Goal: Ask a question: Seek information or help from site administrators or community

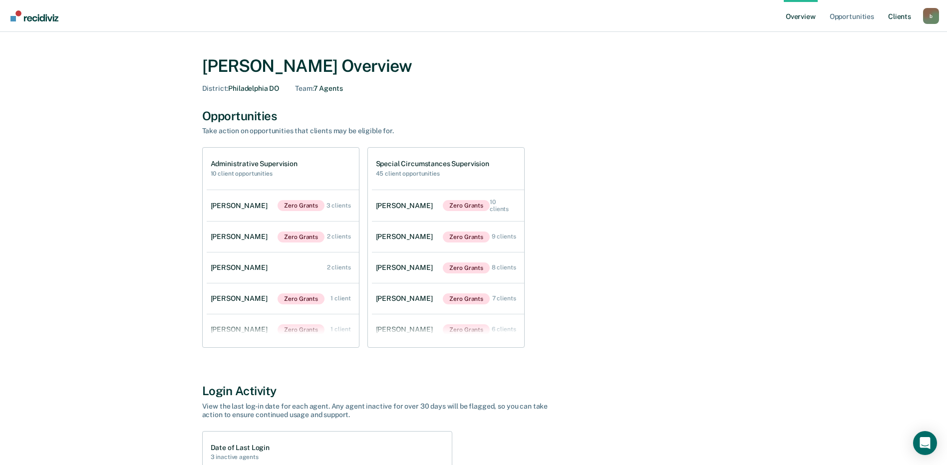
click at [901, 16] on link "Client s" at bounding box center [899, 16] width 27 height 32
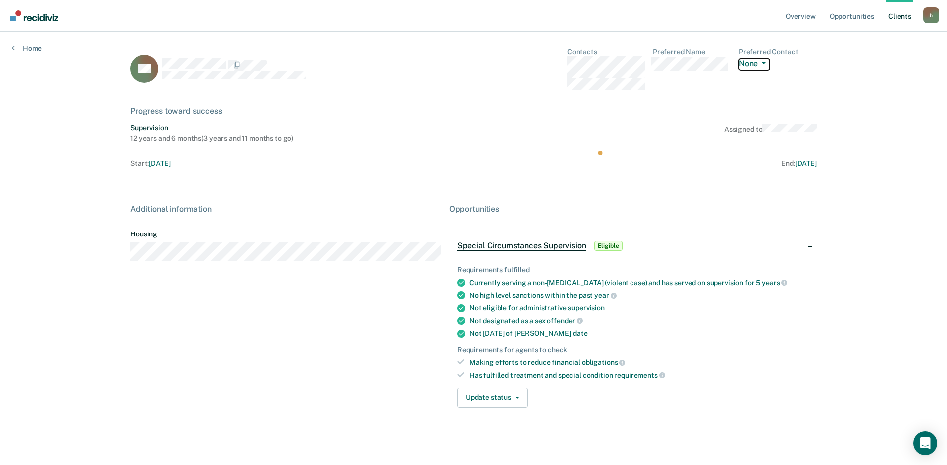
click at [765, 62] on icon "button" at bounding box center [763, 63] width 4 height 2
click at [803, 60] on dd "None Call Text Email None" at bounding box center [777, 63] width 78 height 14
click at [511, 402] on button "Update status" at bounding box center [492, 398] width 70 height 20
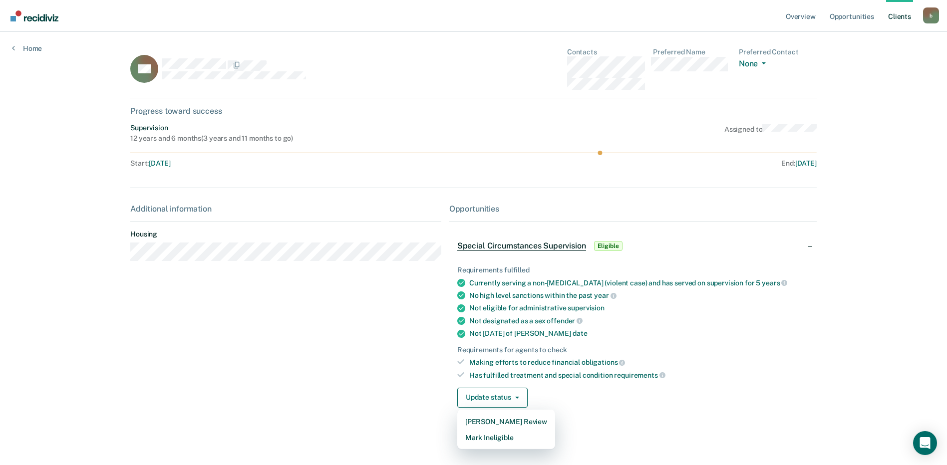
click at [566, 401] on div "Update status [PERSON_NAME] Review Mark Ineligible" at bounding box center [632, 398] width 351 height 20
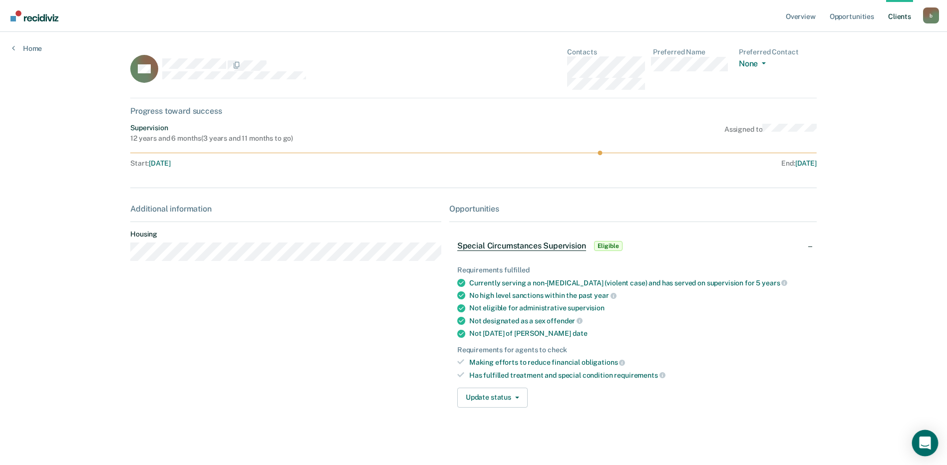
click at [920, 445] on icon "Open Intercom Messenger" at bounding box center [924, 443] width 11 height 13
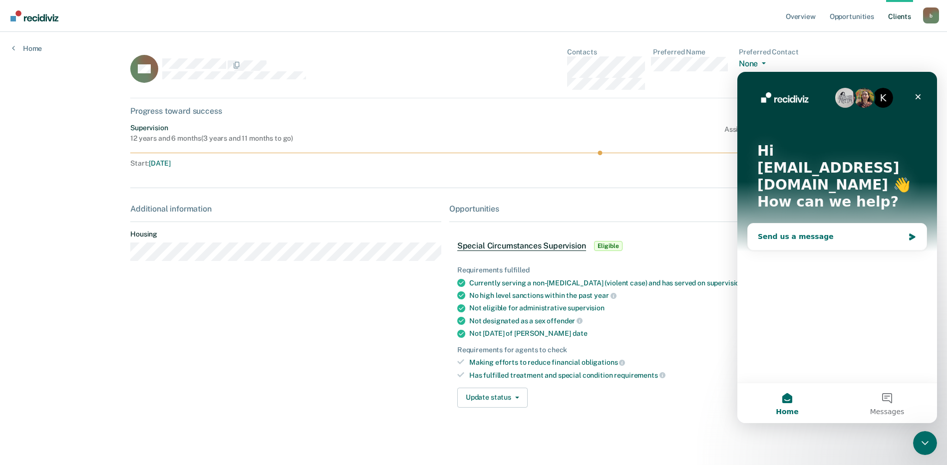
click at [798, 232] on div "Send us a message" at bounding box center [830, 237] width 146 height 10
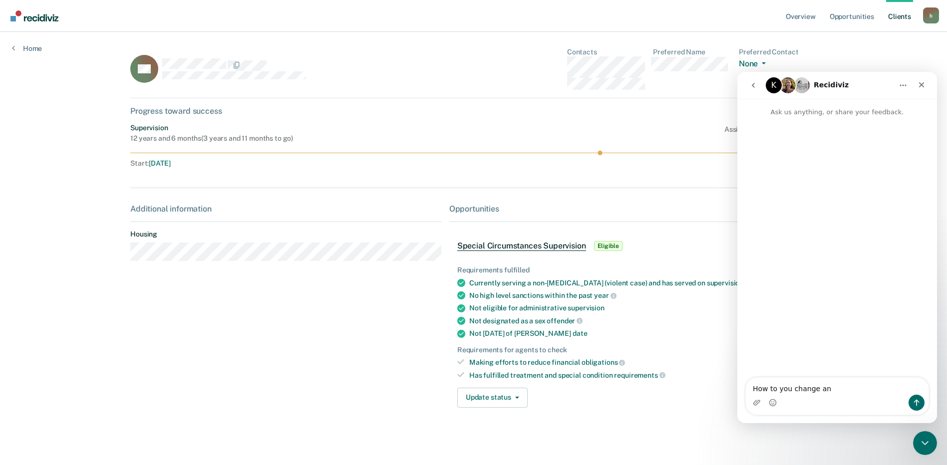
type textarea "How to you change an"
drag, startPoint x: 866, startPoint y: 81, endPoint x: 859, endPoint y: 160, distance: 79.1
click at [859, 160] on div "K Recidiviz Ask us anything, or share your feedback. How to you change an How t…" at bounding box center [837, 247] width 200 height 351
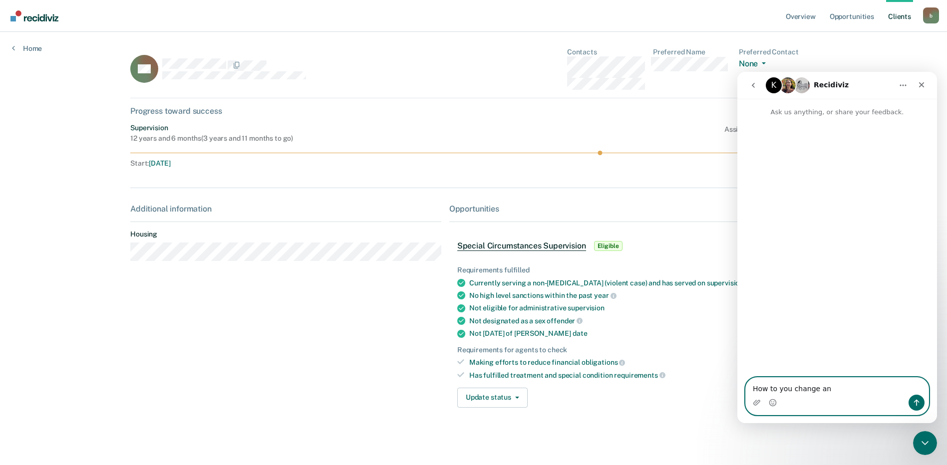
click at [833, 388] on textarea "How to you change an" at bounding box center [836, 386] width 183 height 17
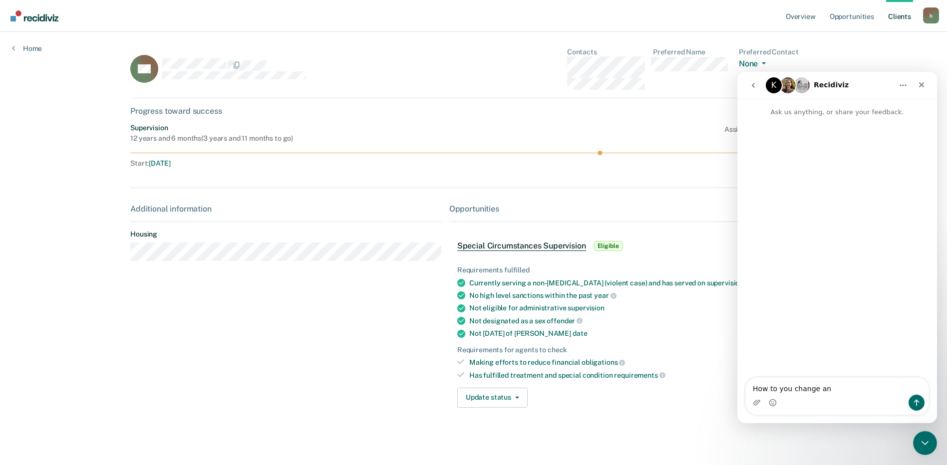
click at [752, 89] on icon "go back" at bounding box center [753, 85] width 8 height 8
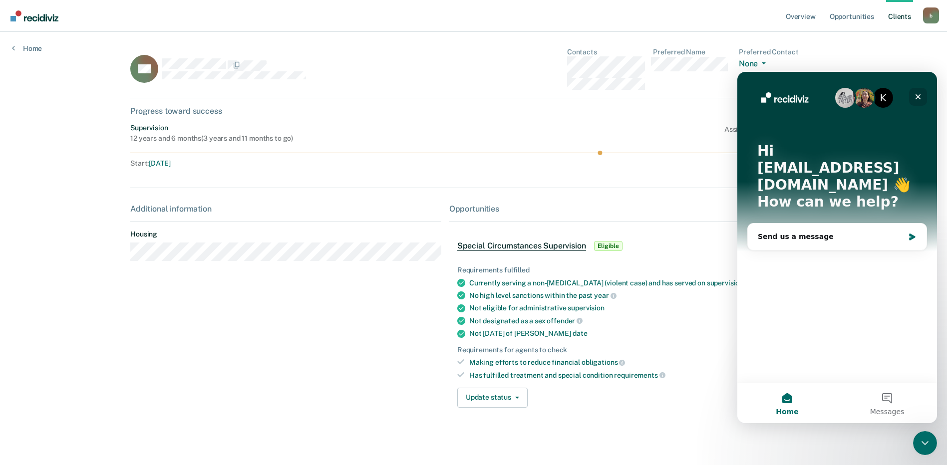
click at [922, 93] on div "Close" at bounding box center [918, 97] width 18 height 18
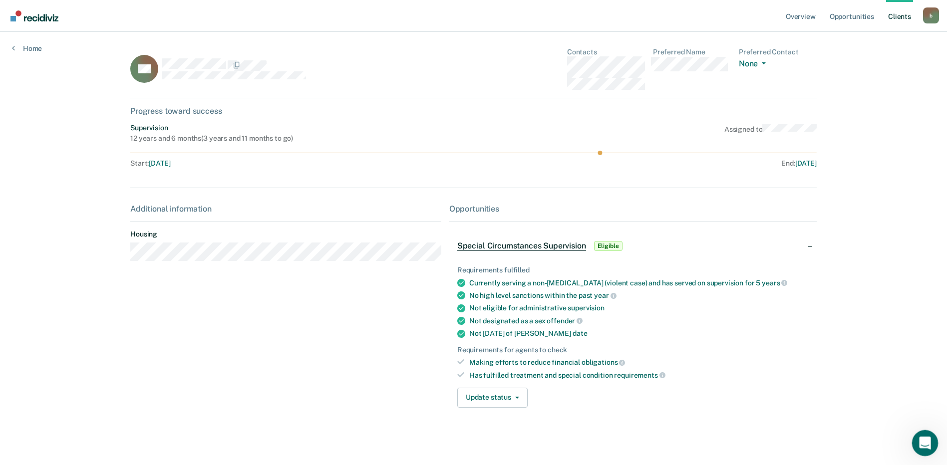
click at [922, 439] on icon "Open Intercom Messenger" at bounding box center [923, 442] width 16 height 16
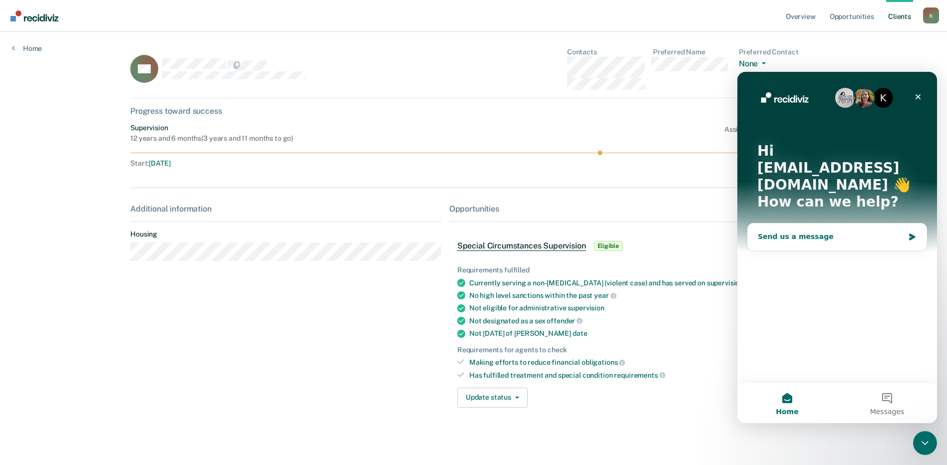
click at [790, 232] on div "Send us a message" at bounding box center [830, 237] width 146 height 10
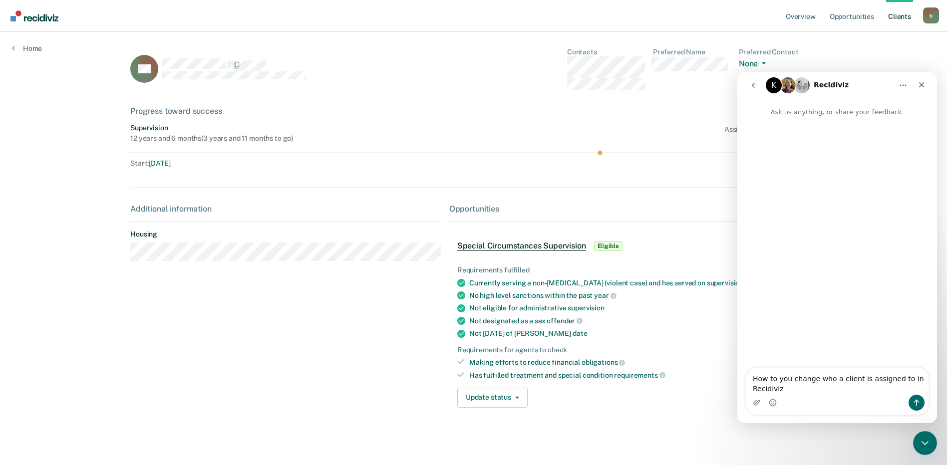
type textarea "How to you change who a client is assigned to in Recidiviz?"
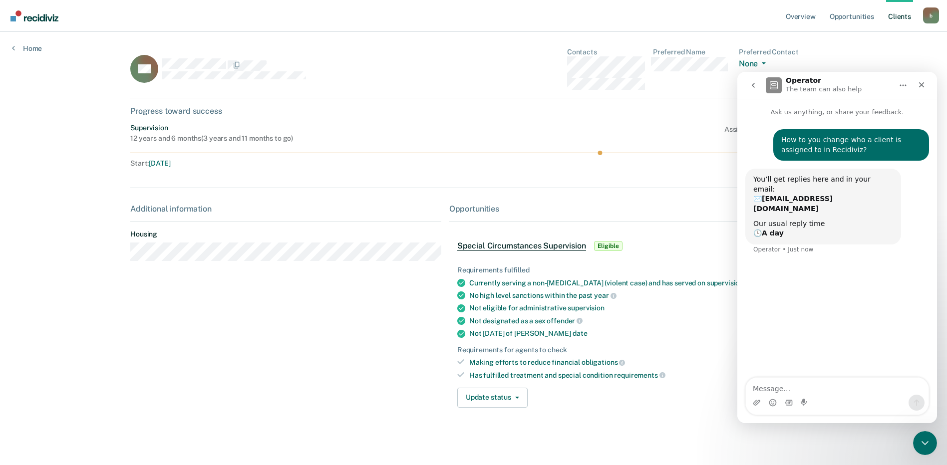
click at [546, 163] on div "End : [DATE]" at bounding box center [647, 163] width 339 height 8
click at [918, 83] on icon "Close" at bounding box center [921, 85] width 8 height 8
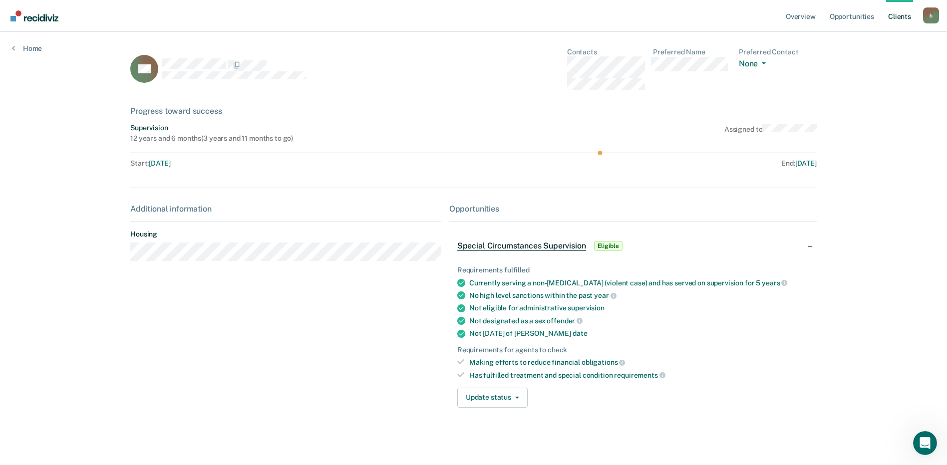
click at [897, 17] on link "Client s" at bounding box center [899, 16] width 27 height 32
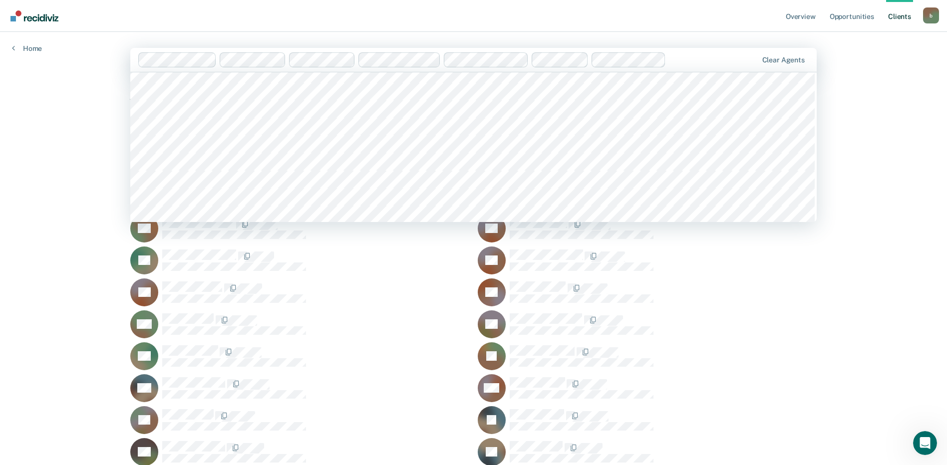
scroll to position [5884, 0]
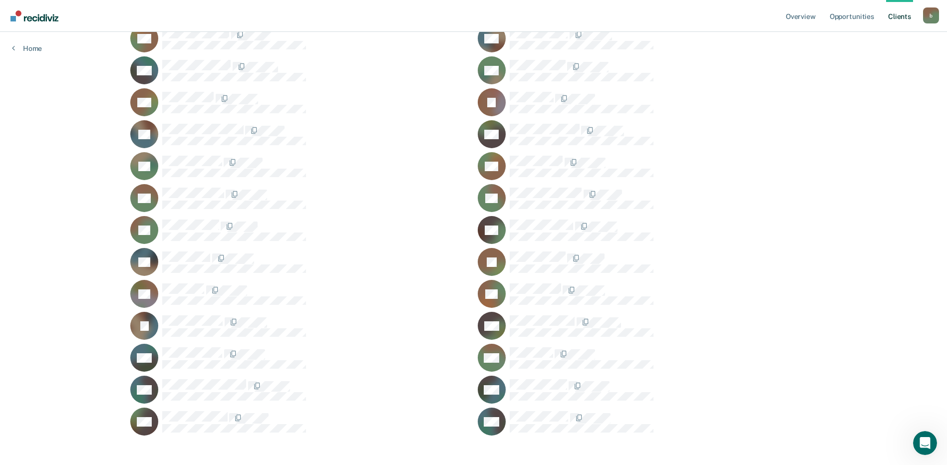
scroll to position [0, 0]
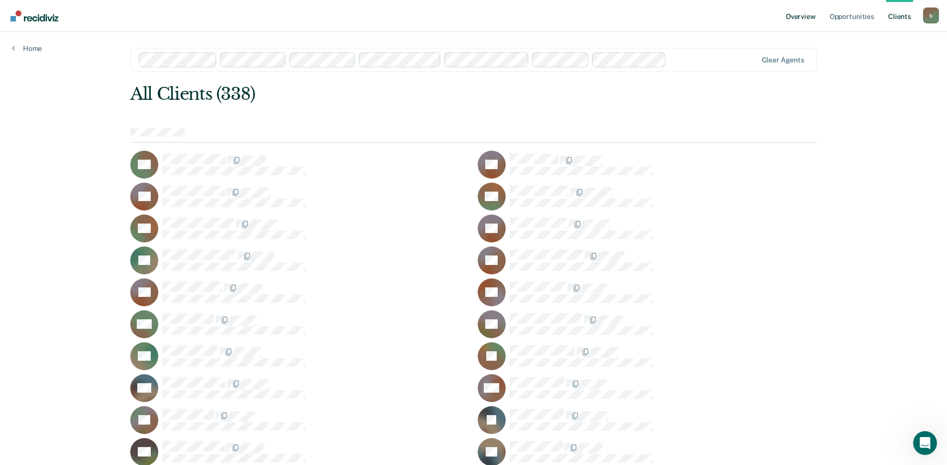
click at [799, 15] on link "Overview" at bounding box center [800, 16] width 34 height 32
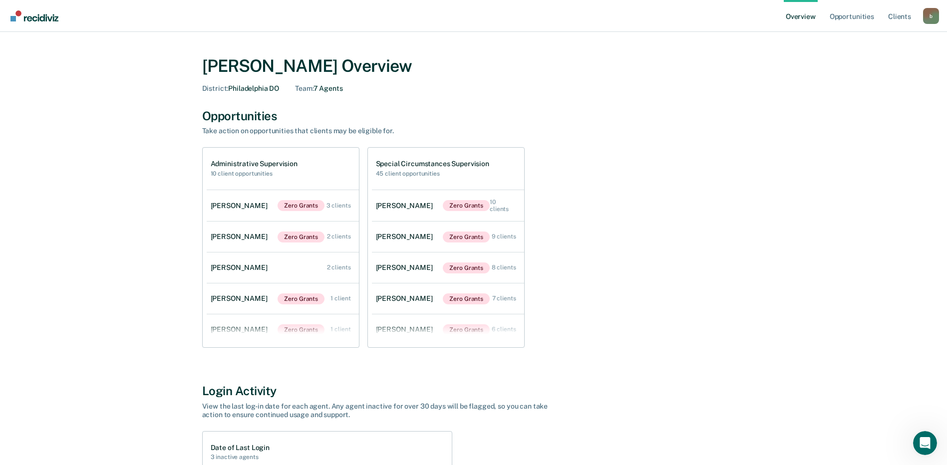
click at [933, 15] on div "b" at bounding box center [931, 16] width 16 height 16
click at [857, 40] on link "Profile" at bounding box center [890, 40] width 80 height 8
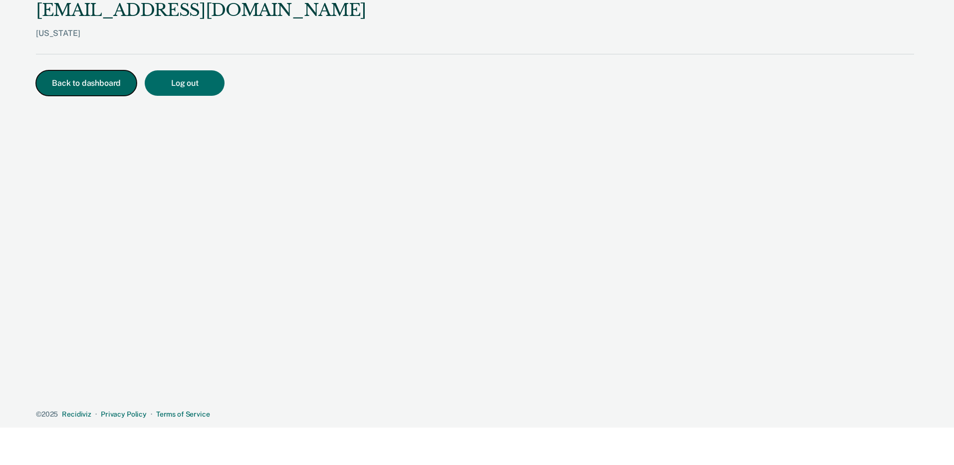
click at [82, 92] on button "Back to dashboard" at bounding box center [86, 82] width 101 height 25
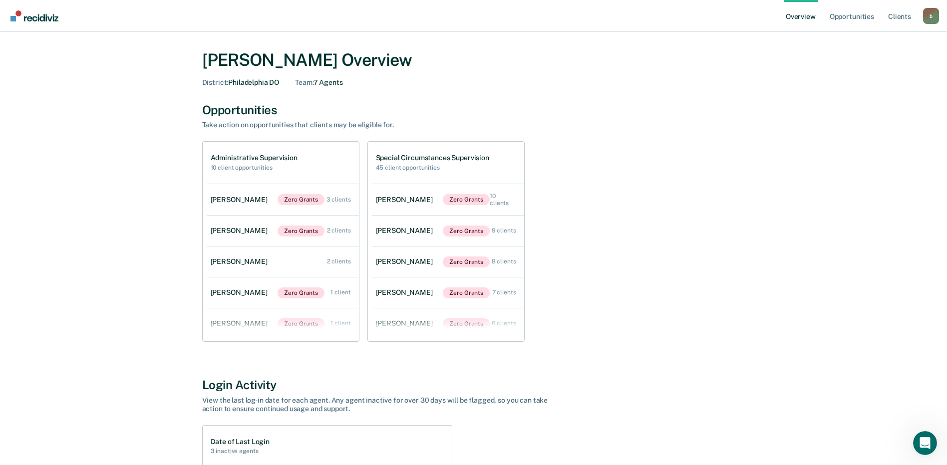
scroll to position [5, 0]
